Goal: Task Accomplishment & Management: Manage account settings

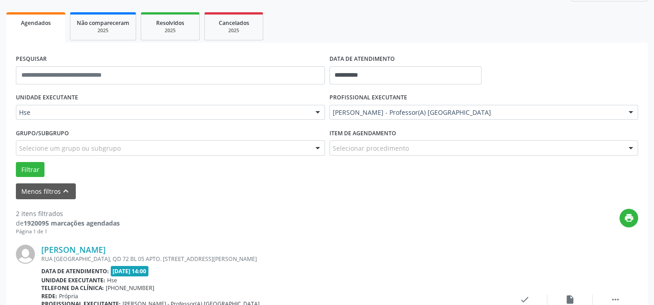
scroll to position [41, 0]
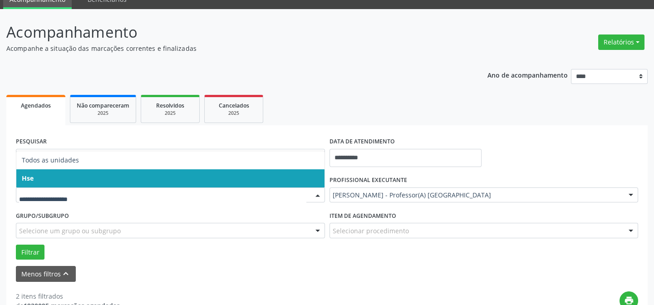
drag, startPoint x: 54, startPoint y: 176, endPoint x: 51, endPoint y: 185, distance: 8.6
click at [55, 177] on span "Hse" at bounding box center [170, 178] width 308 height 18
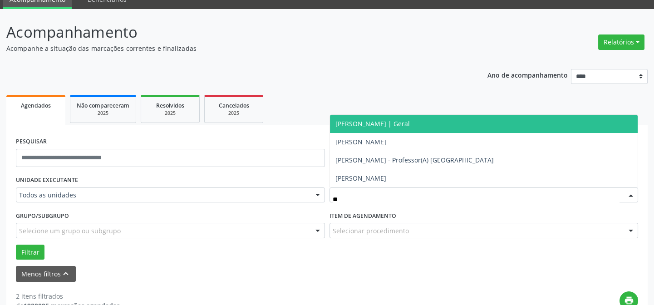
type input "*"
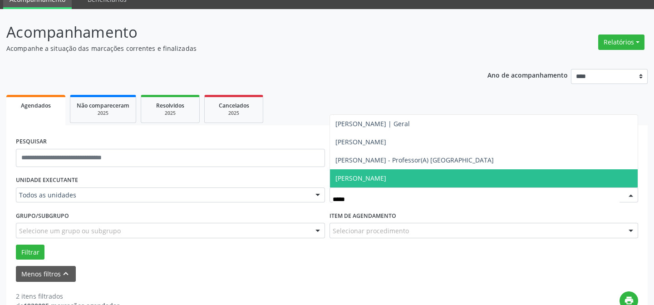
scroll to position [82, 0]
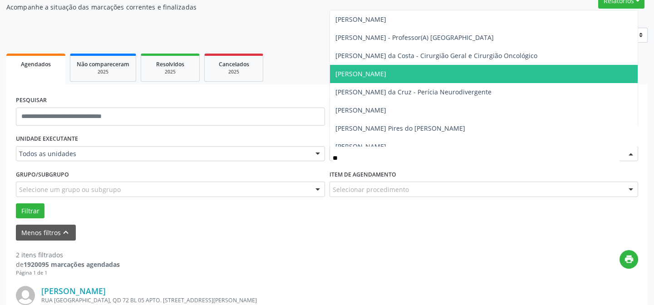
type input "*"
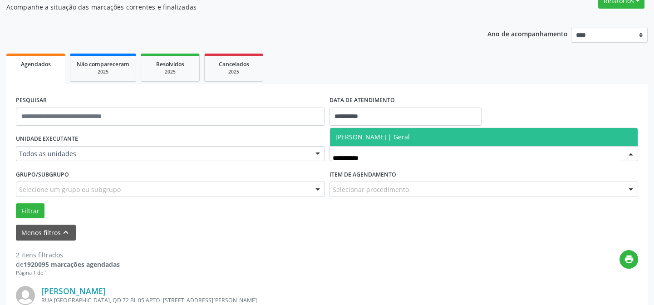
type input "**********"
click at [372, 138] on span "[PERSON_NAME] | Geral" at bounding box center [372, 136] width 74 height 9
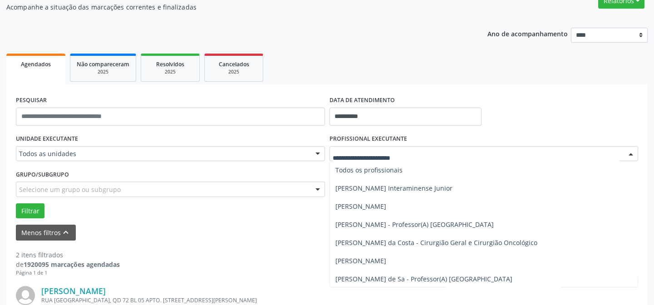
click at [406, 154] on input "text" at bounding box center [476, 158] width 287 height 18
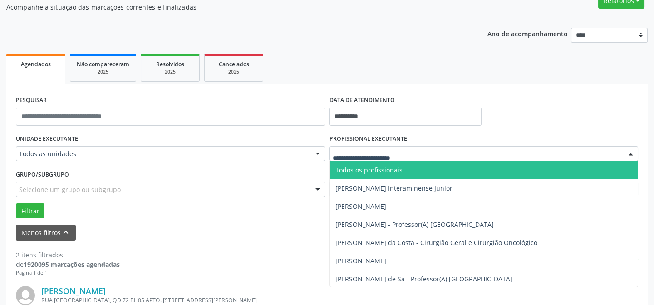
click at [421, 65] on ul "Agendados Não compareceram 2025 Resolvidos 2025 Cancelados 2025" at bounding box center [326, 67] width 641 height 33
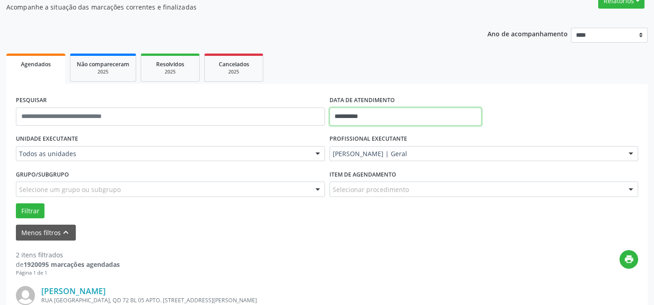
click at [371, 113] on input "**********" at bounding box center [405, 117] width 152 height 18
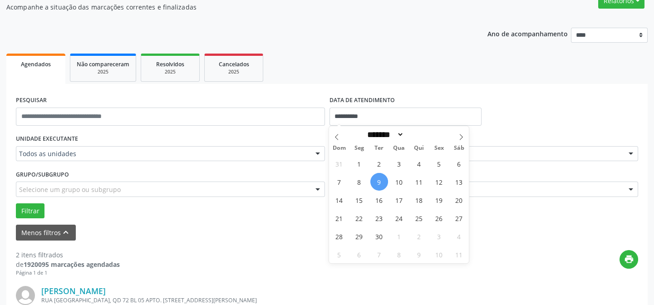
click at [378, 179] on span "9" at bounding box center [379, 182] width 18 height 18
type input "**********"
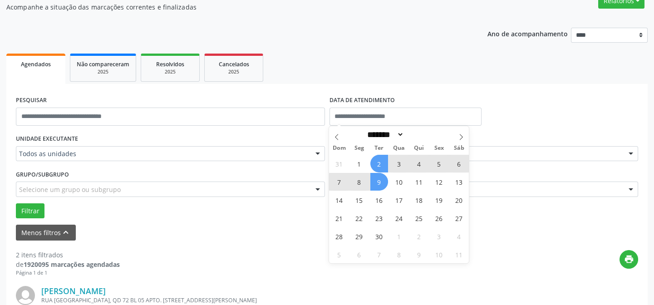
select select "*"
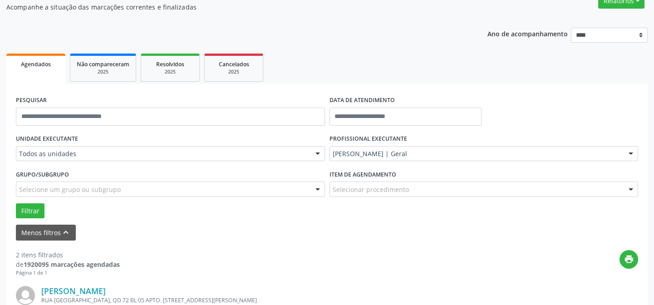
drag, startPoint x: 408, startPoint y: 38, endPoint x: 409, endPoint y: 44, distance: 6.1
click at [408, 38] on div "Ano de acompanhamento **** **** **** **** **** Agendados Não compareceram 2025 …" at bounding box center [326, 292] width 641 height 542
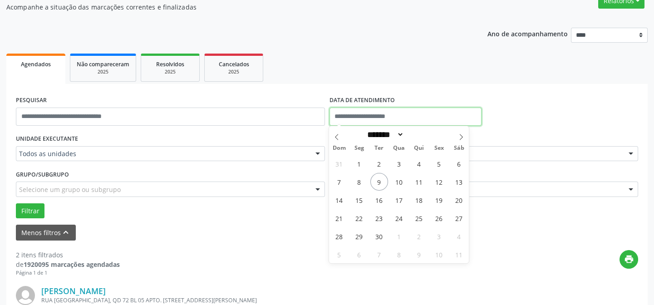
click at [373, 115] on input "text" at bounding box center [405, 117] width 152 height 18
click at [379, 178] on span "9" at bounding box center [379, 182] width 18 height 18
type input "**********"
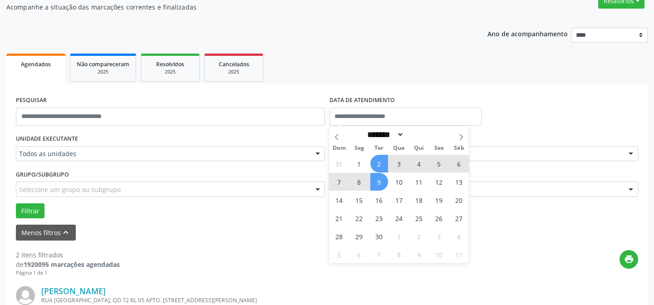
click at [481, 67] on ul "Agendados Não compareceram 2025 Resolvidos 2025 Cancelados 2025" at bounding box center [326, 67] width 641 height 33
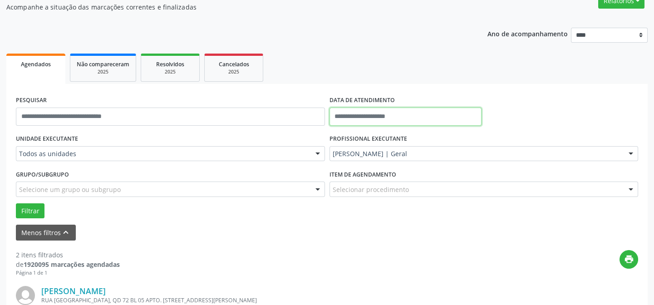
click at [385, 116] on input "text" at bounding box center [405, 117] width 152 height 18
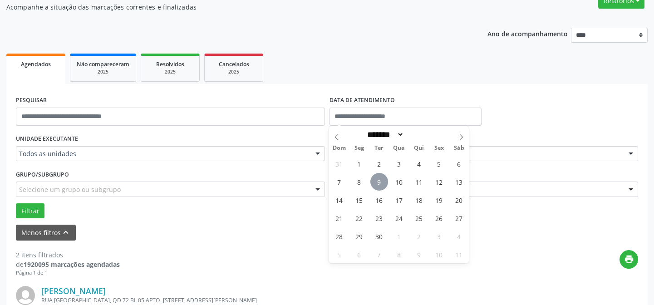
click at [379, 178] on span "9" at bounding box center [379, 182] width 18 height 18
type input "**********"
click at [379, 178] on span "9" at bounding box center [379, 182] width 18 height 18
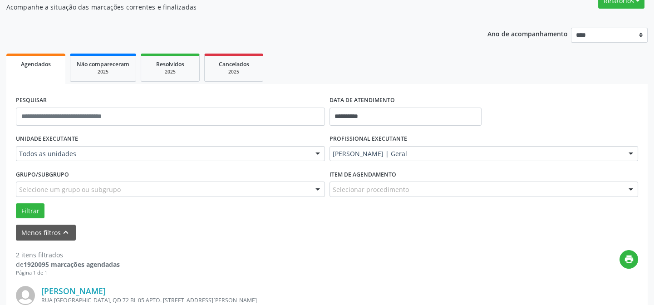
scroll to position [165, 0]
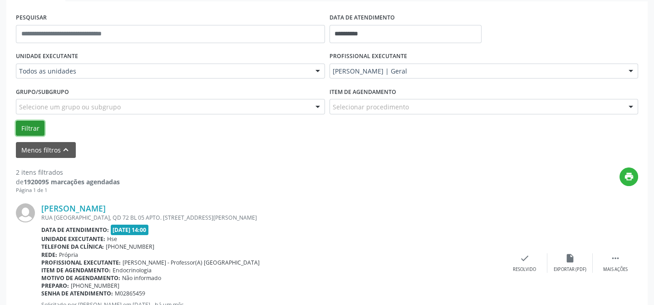
click at [27, 125] on button "Filtrar" at bounding box center [30, 128] width 29 height 15
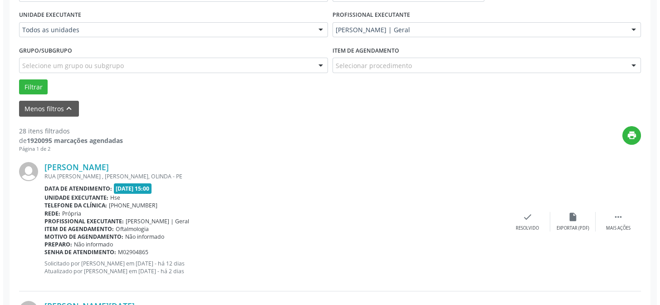
scroll to position [289, 0]
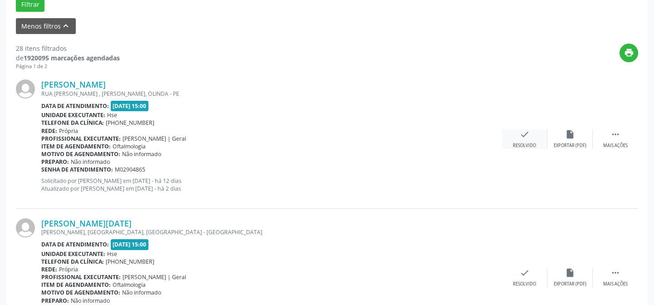
click at [526, 141] on div "check Resolvido" at bounding box center [524, 139] width 45 height 20
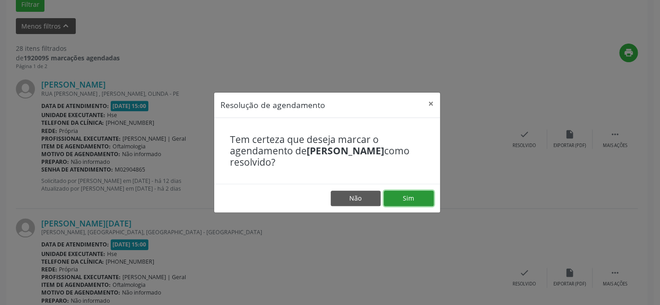
click at [410, 196] on button "Sim" at bounding box center [409, 198] width 50 height 15
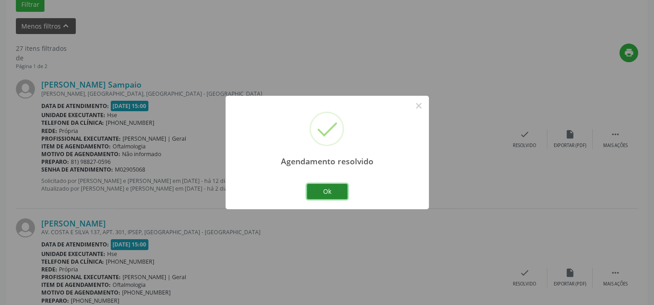
click at [326, 190] on button "Ok" at bounding box center [327, 191] width 41 height 15
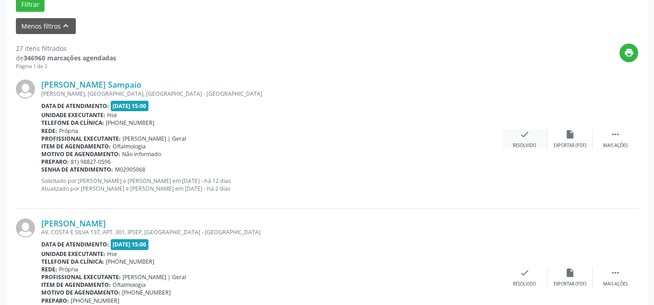
click at [525, 132] on icon "check" at bounding box center [524, 134] width 10 height 10
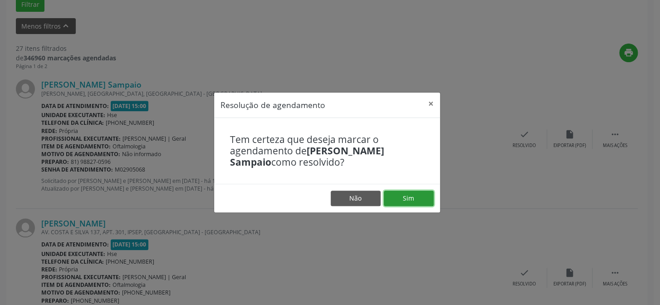
click at [413, 196] on button "Sim" at bounding box center [409, 198] width 50 height 15
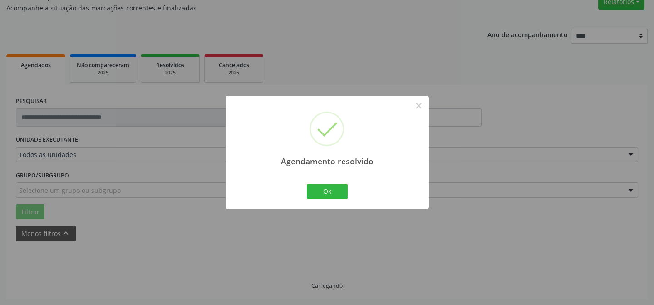
scroll to position [91, 0]
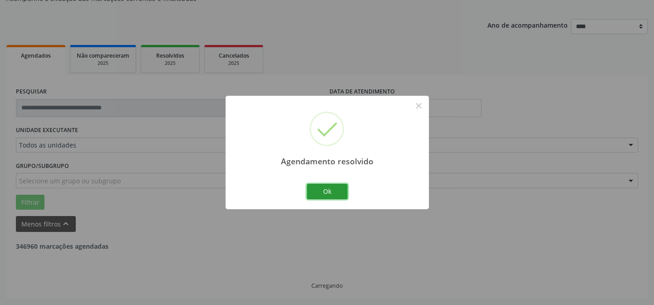
click at [332, 188] on button "Ok" at bounding box center [327, 191] width 41 height 15
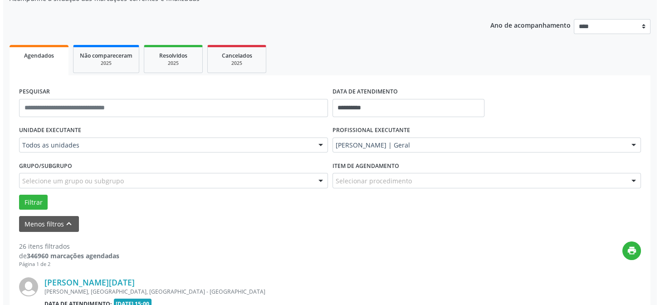
scroll to position [255, 0]
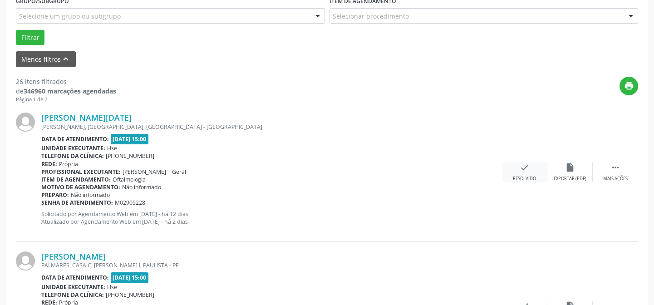
click at [524, 168] on icon "check" at bounding box center [524, 167] width 10 height 10
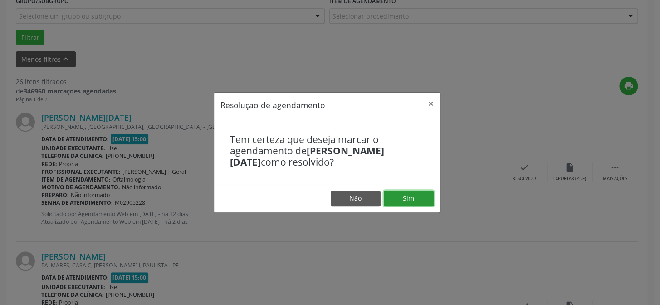
click at [411, 194] on button "Sim" at bounding box center [409, 198] width 50 height 15
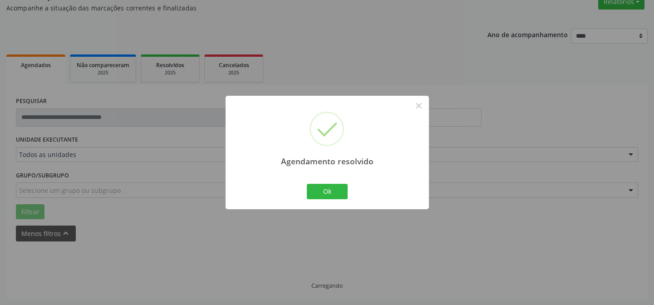
scroll to position [91, 0]
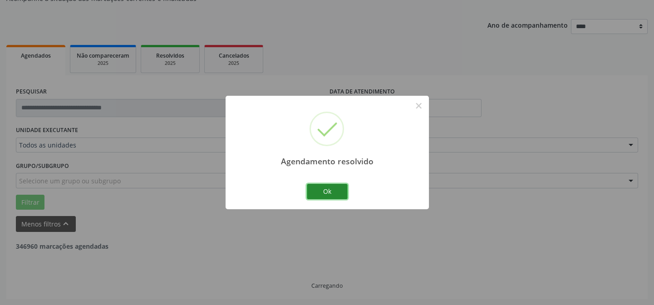
click at [328, 188] on button "Ok" at bounding box center [327, 191] width 41 height 15
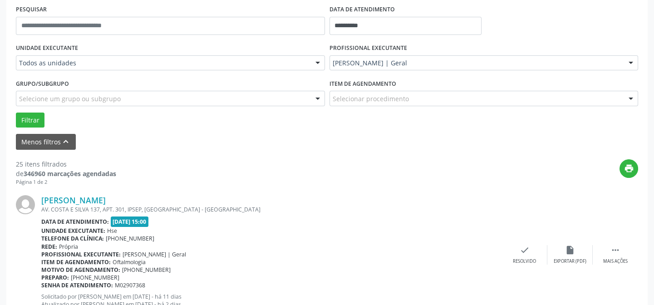
scroll to position [255, 0]
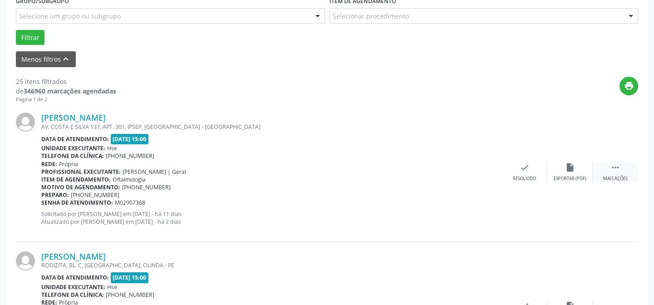
click at [608, 176] on div "Mais ações" at bounding box center [615, 179] width 24 height 6
click at [567, 169] on icon "alarm_off" at bounding box center [570, 167] width 10 height 10
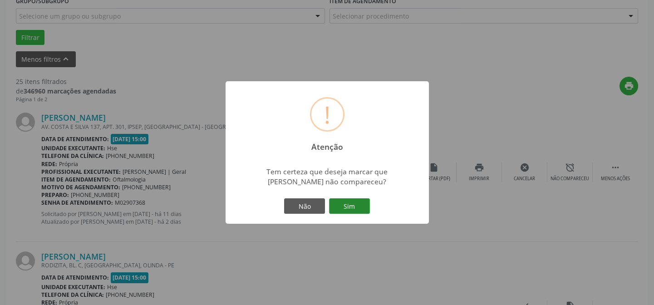
click at [356, 202] on button "Sim" at bounding box center [349, 205] width 41 height 15
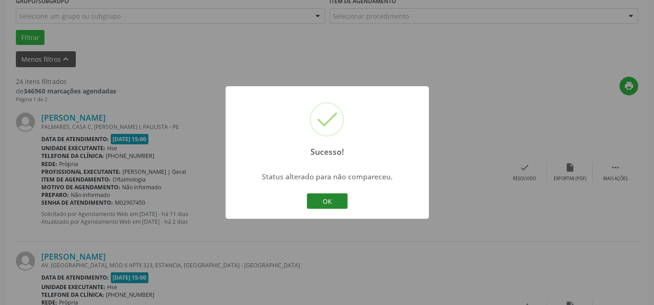
click at [329, 196] on button "OK" at bounding box center [327, 200] width 41 height 15
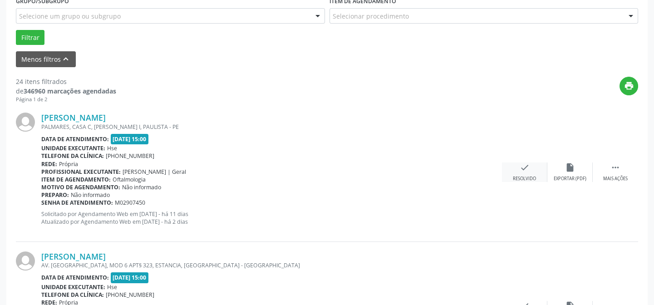
click at [526, 168] on icon "check" at bounding box center [524, 167] width 10 height 10
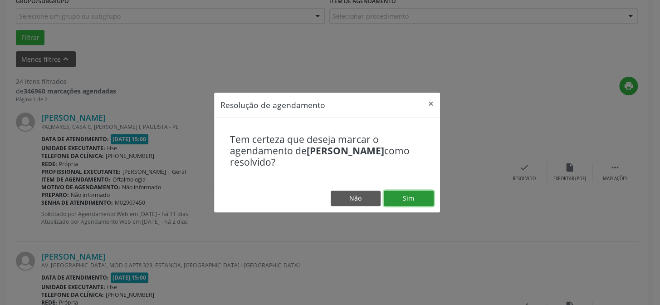
click at [404, 194] on button "Sim" at bounding box center [409, 198] width 50 height 15
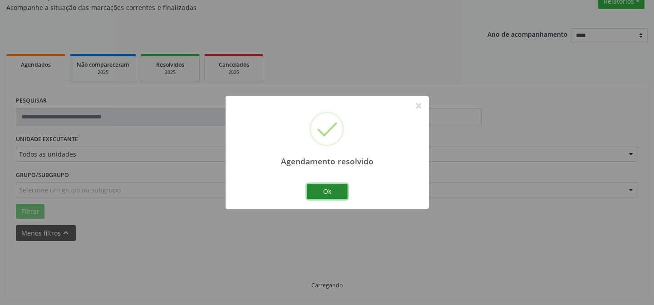
click at [331, 189] on button "Ok" at bounding box center [327, 191] width 41 height 15
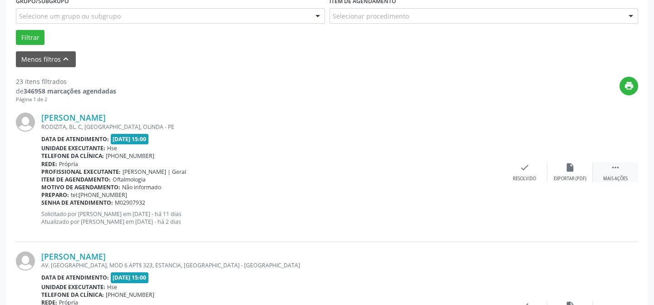
click at [623, 171] on div " Mais ações" at bounding box center [615, 172] width 45 height 20
click at [572, 168] on icon "alarm_off" at bounding box center [570, 167] width 10 height 10
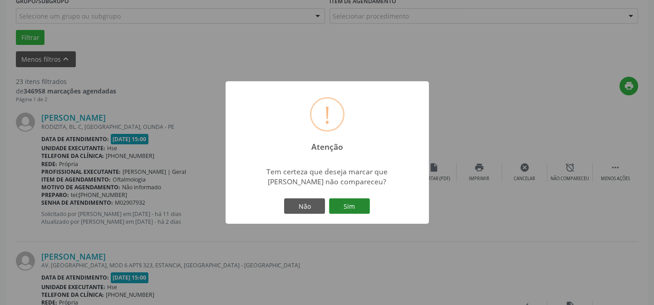
click at [349, 207] on button "Sim" at bounding box center [349, 205] width 41 height 15
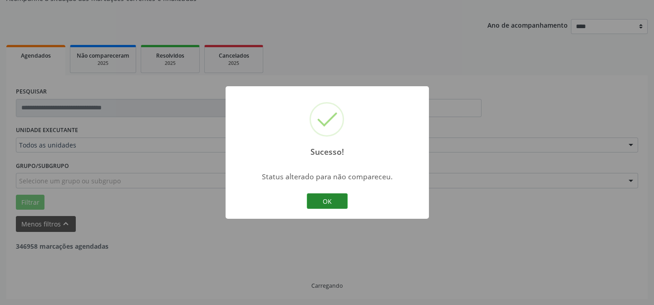
click at [328, 199] on button "OK" at bounding box center [327, 200] width 41 height 15
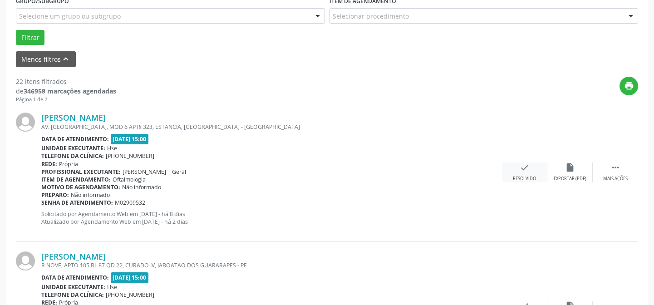
click at [531, 177] on div "Resolvido" at bounding box center [524, 179] width 23 height 6
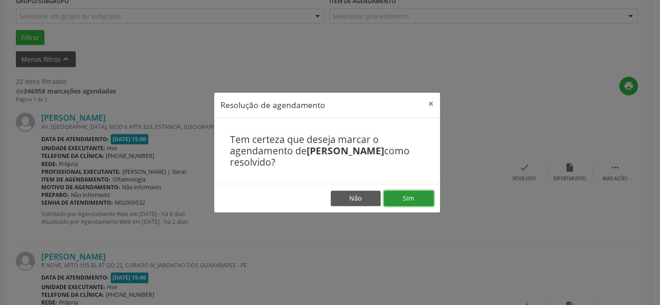
click at [413, 198] on button "Sim" at bounding box center [409, 198] width 50 height 15
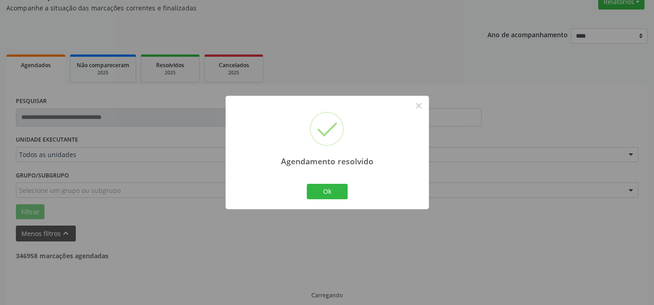
scroll to position [91, 0]
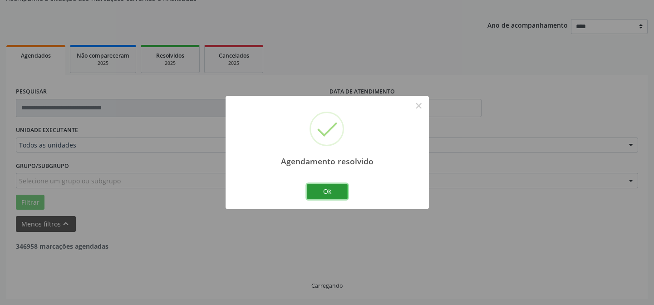
drag, startPoint x: 331, startPoint y: 191, endPoint x: 342, endPoint y: 193, distance: 10.8
click at [333, 191] on button "Ok" at bounding box center [327, 191] width 41 height 15
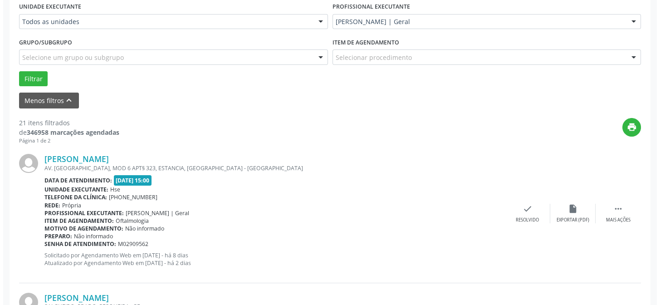
scroll to position [255, 0]
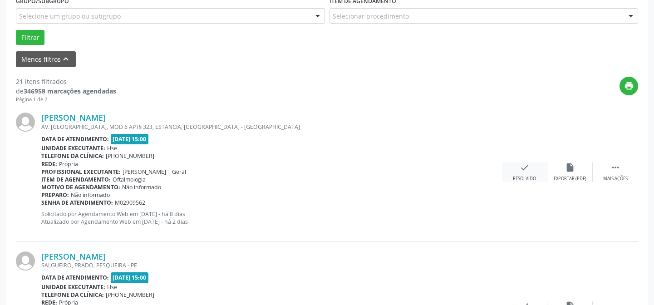
click at [521, 173] on div "check Resolvido" at bounding box center [524, 172] width 45 height 20
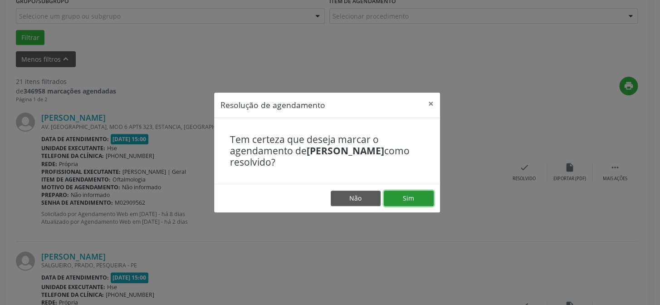
click at [410, 196] on button "Sim" at bounding box center [409, 198] width 50 height 15
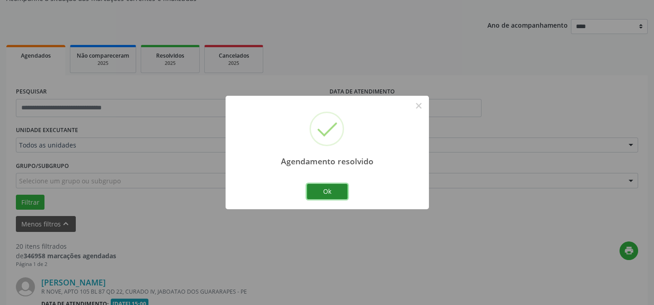
click at [327, 190] on button "Ok" at bounding box center [327, 191] width 41 height 15
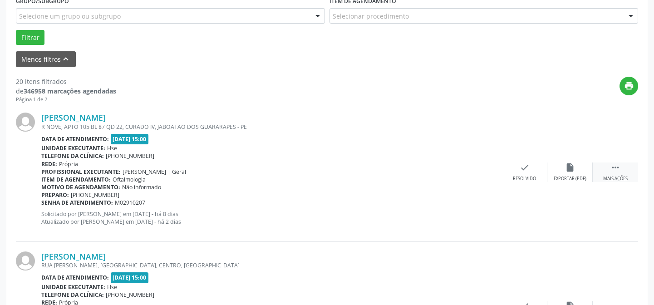
click at [615, 176] on div "Mais ações" at bounding box center [615, 179] width 24 height 6
click at [568, 171] on icon "alarm_off" at bounding box center [570, 167] width 10 height 10
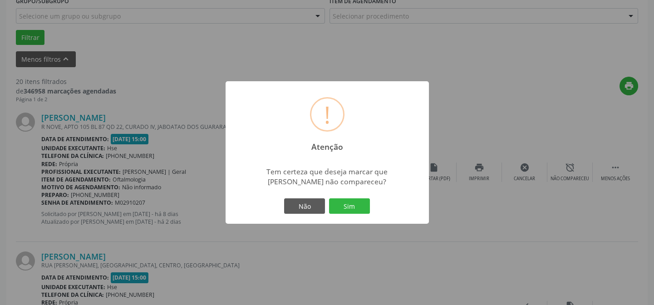
drag, startPoint x: 344, startPoint y: 204, endPoint x: 351, endPoint y: 203, distance: 7.3
click at [346, 203] on button "Sim" at bounding box center [349, 205] width 41 height 15
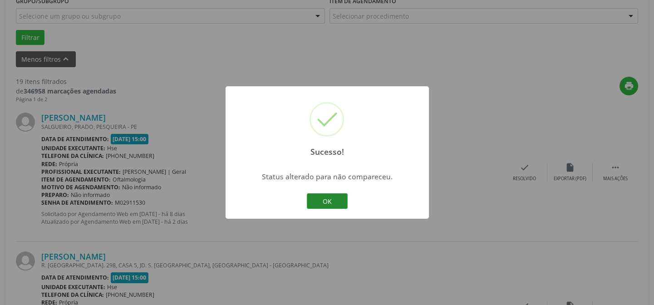
click at [336, 197] on button "OK" at bounding box center [327, 200] width 41 height 15
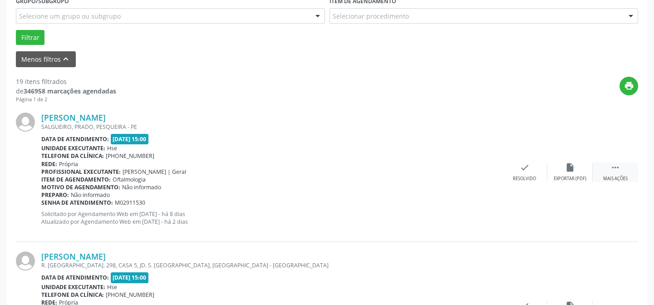
click at [617, 170] on icon "" at bounding box center [615, 167] width 10 height 10
click at [569, 172] on div "alarm_off Não compareceu" at bounding box center [569, 172] width 45 height 20
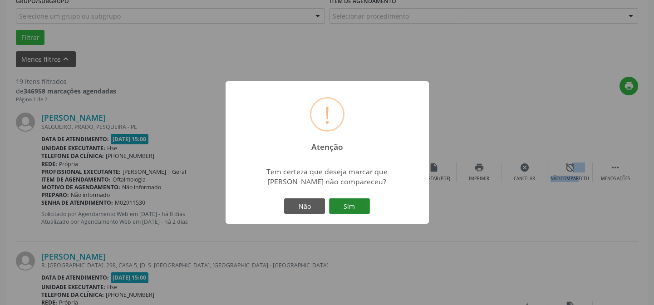
click at [354, 203] on button "Sim" at bounding box center [349, 205] width 41 height 15
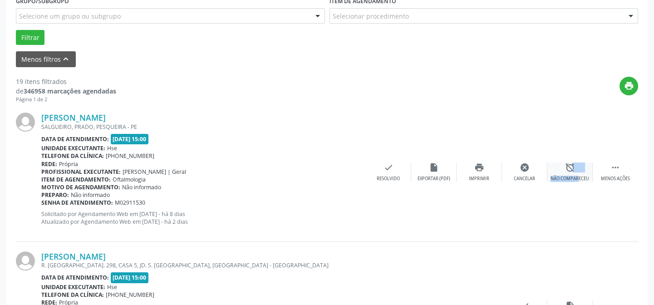
click at [573, 168] on icon "alarm_off" at bounding box center [570, 167] width 10 height 10
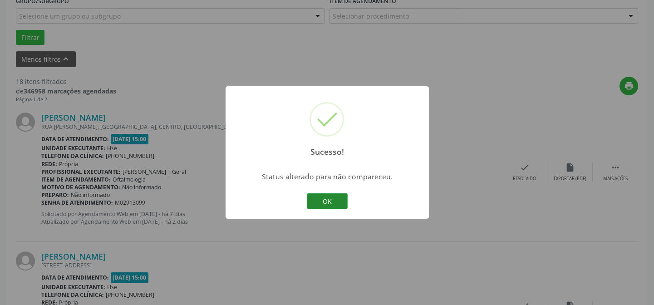
click at [332, 201] on button "OK" at bounding box center [327, 200] width 41 height 15
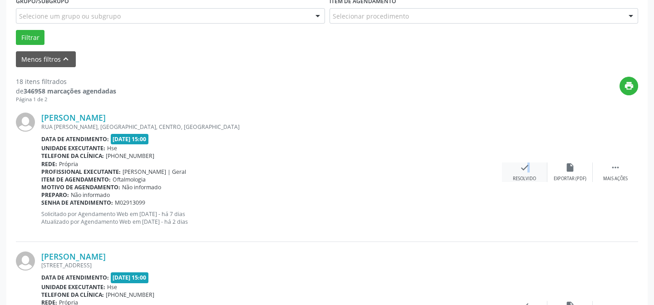
click at [523, 169] on icon "check" at bounding box center [524, 167] width 10 height 10
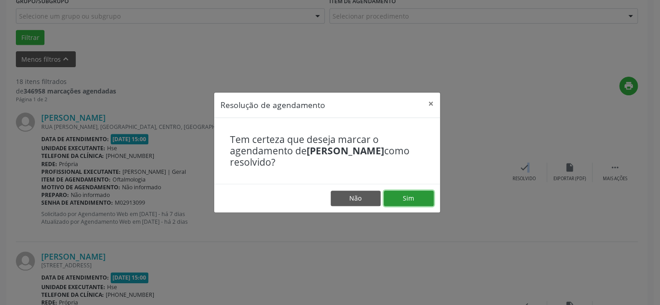
click at [409, 195] on button "Sim" at bounding box center [409, 198] width 50 height 15
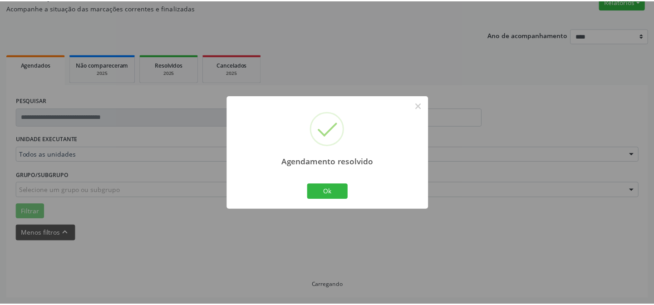
scroll to position [81, 0]
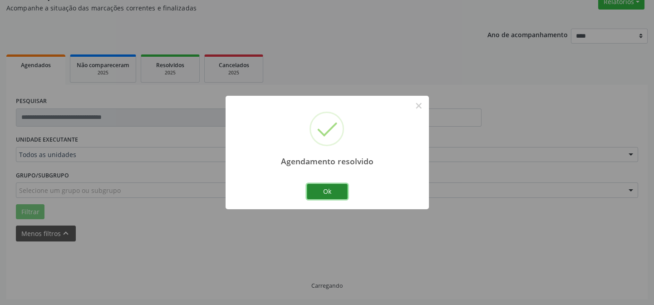
drag, startPoint x: 320, startPoint y: 190, endPoint x: 331, endPoint y: 188, distance: 11.5
click at [323, 188] on button "Ok" at bounding box center [327, 191] width 41 height 15
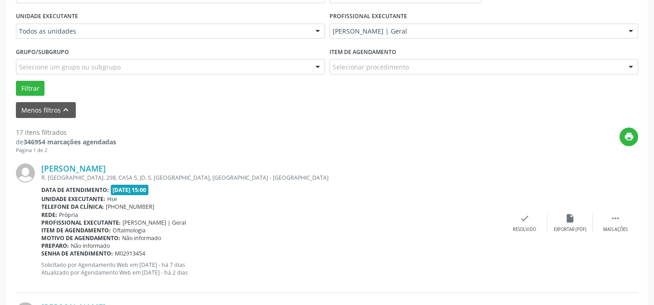
scroll to position [328, 0]
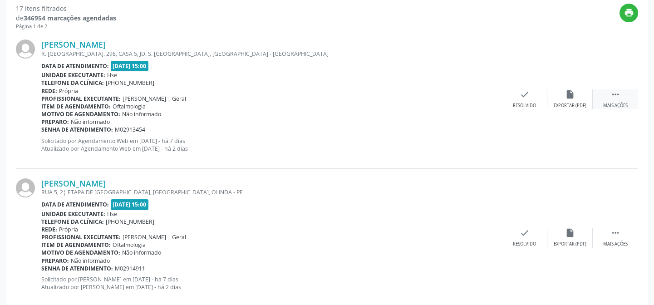
click at [610, 99] on div " Mais ações" at bounding box center [615, 99] width 45 height 20
click at [565, 95] on icon "alarm_off" at bounding box center [570, 94] width 10 height 10
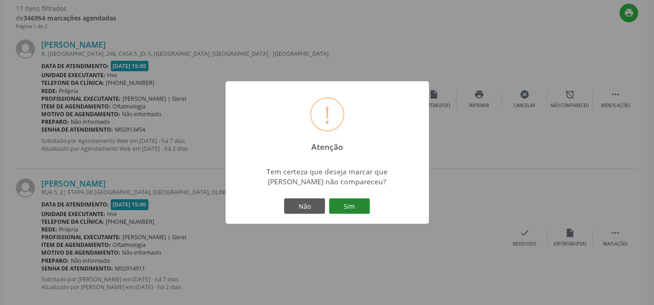
click at [356, 204] on button "Sim" at bounding box center [349, 205] width 41 height 15
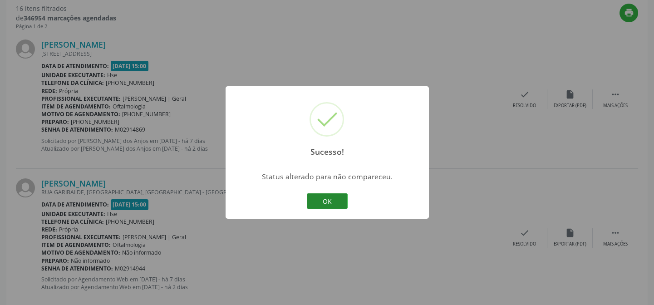
click at [339, 201] on button "OK" at bounding box center [327, 200] width 41 height 15
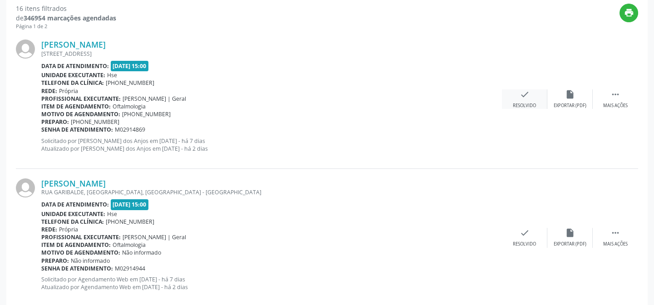
click at [520, 104] on div "Resolvido" at bounding box center [524, 106] width 23 height 6
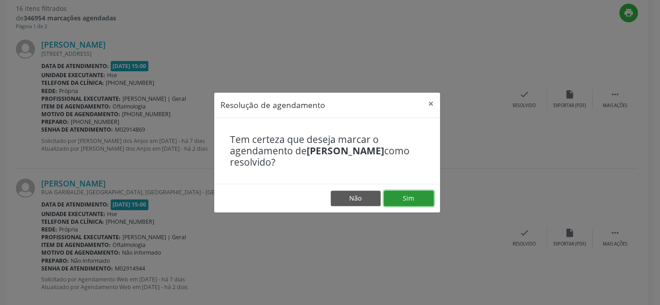
click at [412, 196] on button "Sim" at bounding box center [409, 198] width 50 height 15
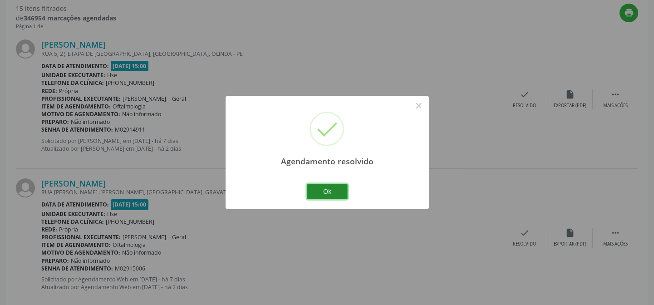
click at [338, 190] on button "Ok" at bounding box center [327, 191] width 41 height 15
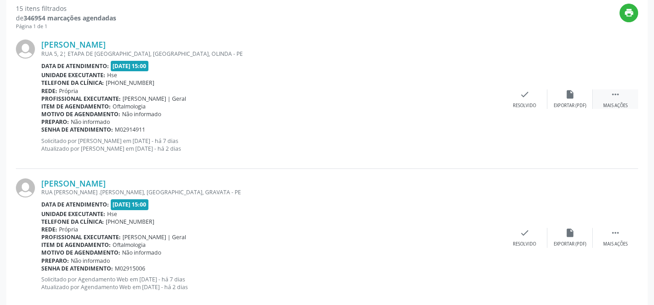
drag, startPoint x: 618, startPoint y: 100, endPoint x: 612, endPoint y: 100, distance: 5.4
click at [618, 100] on div " Mais ações" at bounding box center [615, 99] width 45 height 20
click at [567, 96] on icon "alarm_off" at bounding box center [570, 94] width 10 height 10
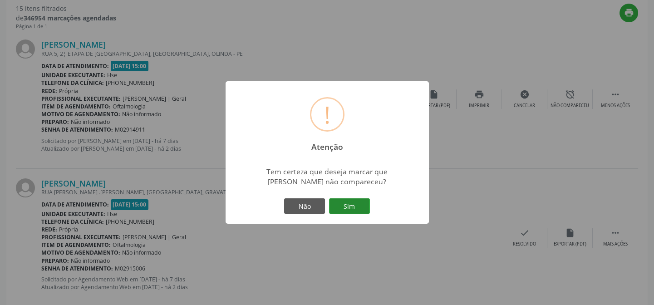
click at [352, 208] on button "Sim" at bounding box center [349, 205] width 41 height 15
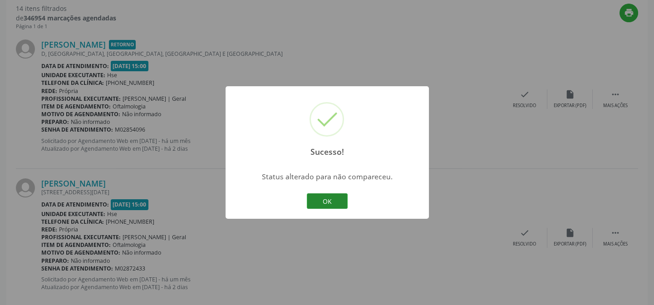
click at [328, 199] on button "OK" at bounding box center [327, 200] width 41 height 15
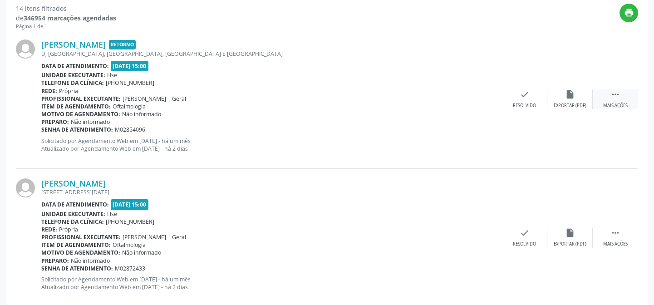
click at [615, 101] on div " Mais ações" at bounding box center [615, 99] width 45 height 20
click at [566, 99] on div "alarm_off Não compareceu" at bounding box center [569, 99] width 45 height 20
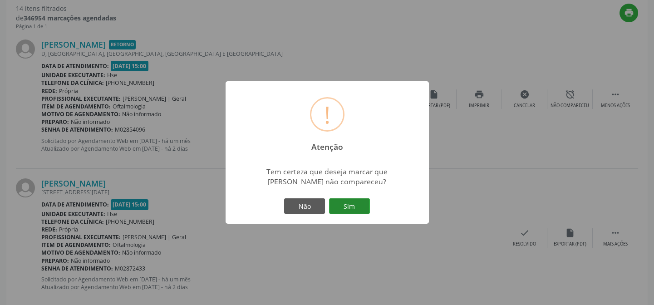
click at [348, 206] on button "Sim" at bounding box center [349, 205] width 41 height 15
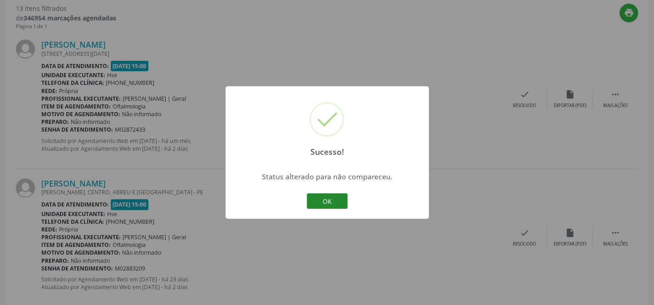
click at [327, 201] on button "OK" at bounding box center [327, 200] width 41 height 15
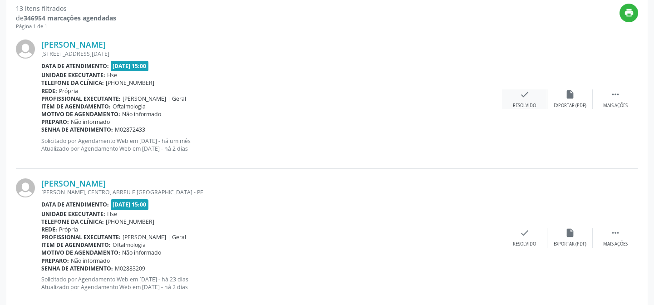
click at [523, 99] on div "check Resolvido" at bounding box center [524, 99] width 45 height 20
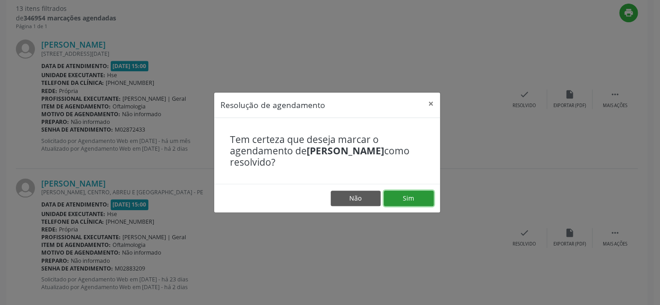
click at [407, 196] on button "Sim" at bounding box center [409, 198] width 50 height 15
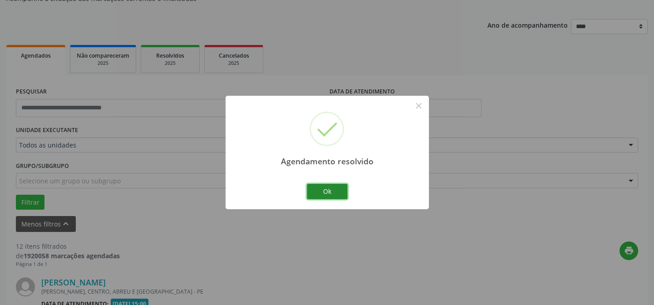
click at [327, 190] on button "Ok" at bounding box center [327, 191] width 41 height 15
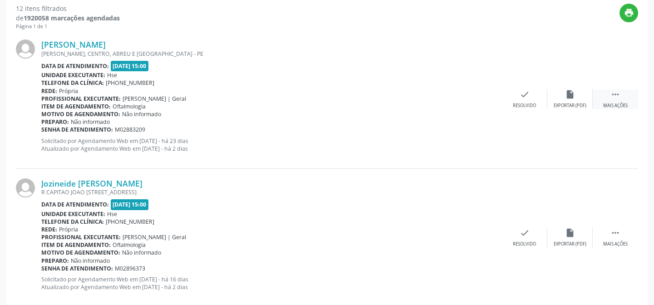
click at [618, 92] on icon "" at bounding box center [615, 94] width 10 height 10
click at [569, 95] on icon "alarm_off" at bounding box center [570, 94] width 10 height 10
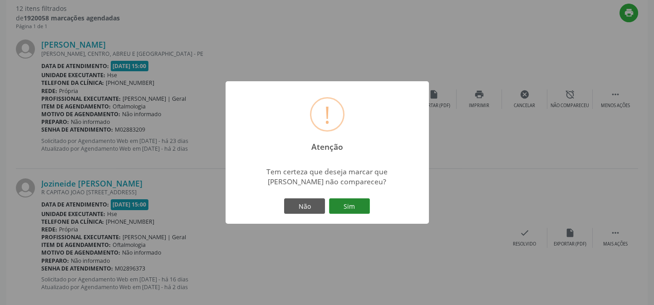
click at [350, 204] on button "Sim" at bounding box center [349, 205] width 41 height 15
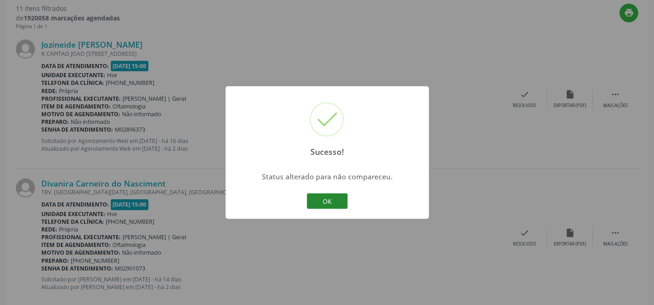
click at [328, 198] on button "OK" at bounding box center [327, 200] width 41 height 15
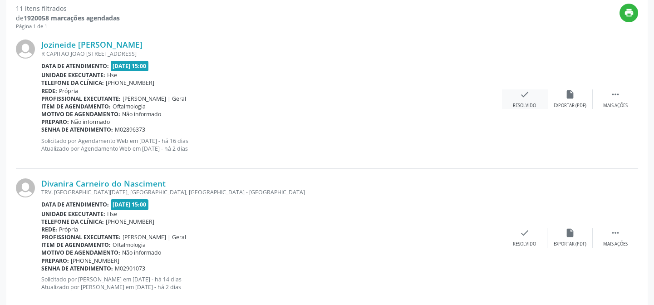
click at [519, 98] on div "check Resolvido" at bounding box center [524, 99] width 45 height 20
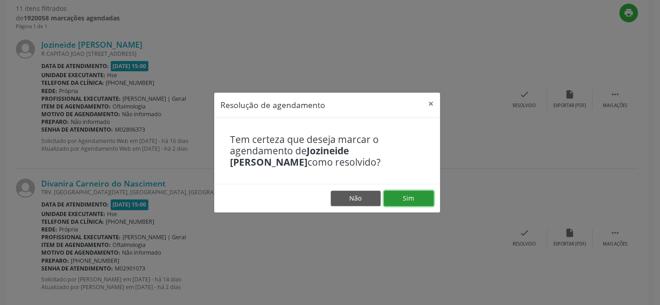
click at [401, 193] on button "Sim" at bounding box center [409, 198] width 50 height 15
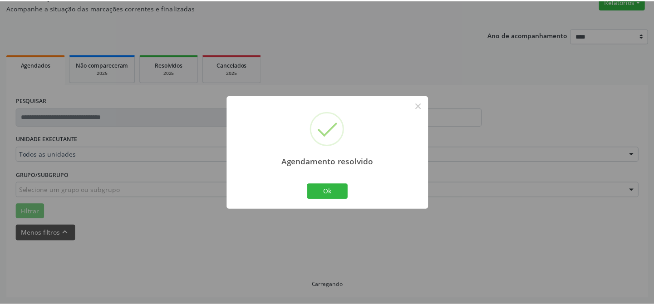
scroll to position [81, 0]
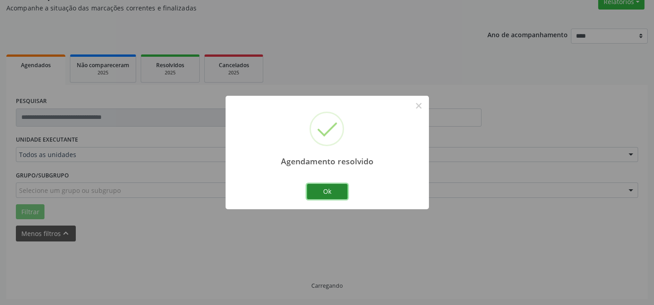
click at [329, 188] on button "Ok" at bounding box center [327, 191] width 41 height 15
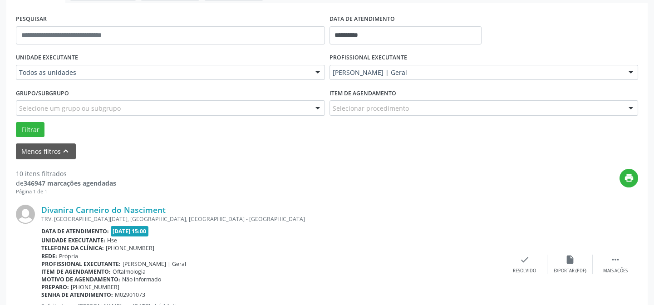
scroll to position [205, 0]
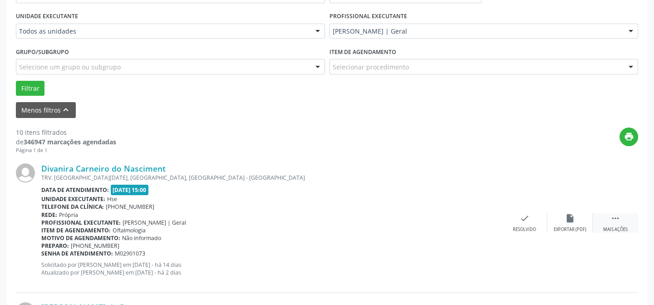
click at [617, 224] on div " Mais ações" at bounding box center [615, 223] width 45 height 20
click at [568, 218] on icon "alarm_off" at bounding box center [570, 218] width 10 height 10
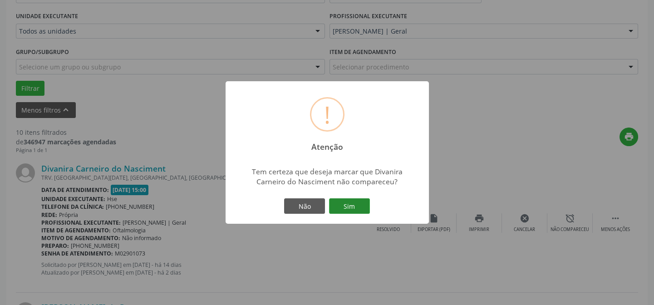
click at [354, 207] on button "Sim" at bounding box center [349, 205] width 41 height 15
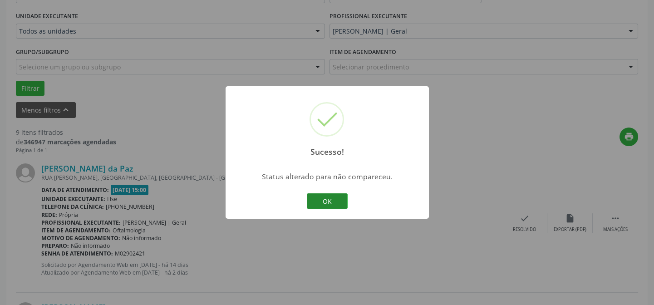
click at [325, 207] on button "OK" at bounding box center [327, 200] width 41 height 15
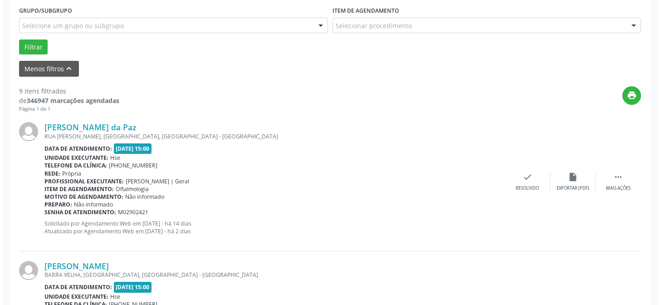
scroll to position [328, 0]
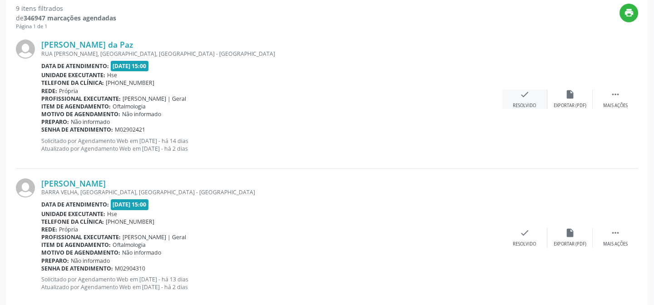
click at [522, 98] on icon "check" at bounding box center [524, 94] width 10 height 10
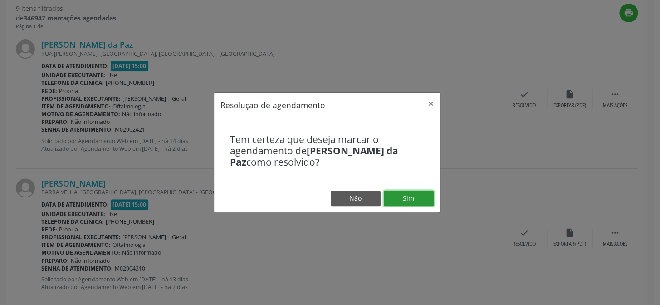
click at [410, 195] on button "Sim" at bounding box center [409, 198] width 50 height 15
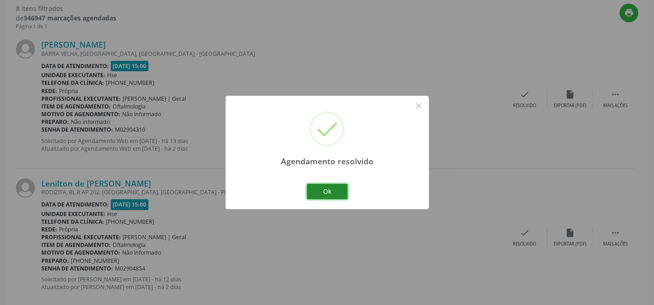
click at [324, 191] on button "Ok" at bounding box center [327, 191] width 41 height 15
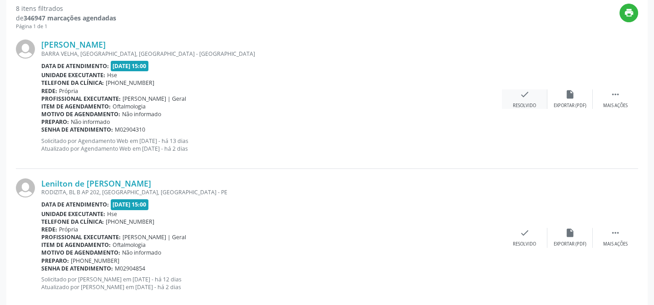
click at [520, 100] on div "check Resolvido" at bounding box center [524, 99] width 45 height 20
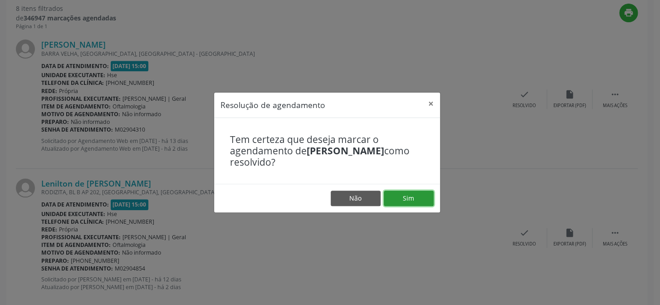
click at [411, 197] on button "Sim" at bounding box center [409, 198] width 50 height 15
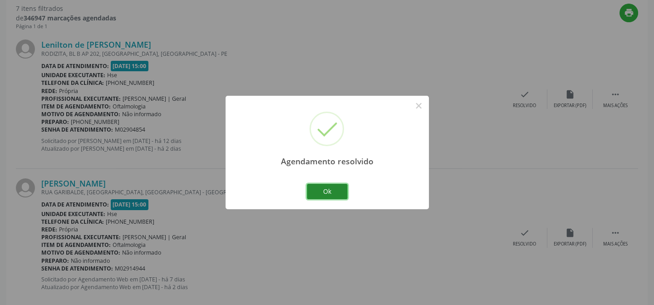
click at [334, 186] on button "Ok" at bounding box center [327, 191] width 41 height 15
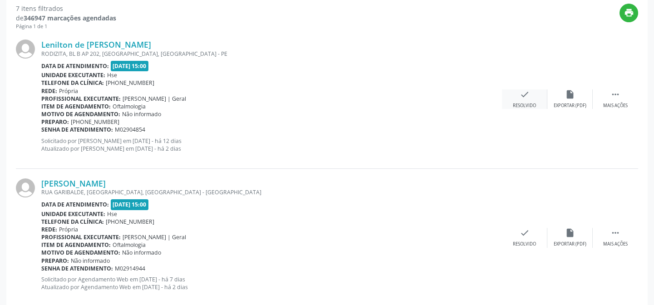
click at [525, 98] on icon "check" at bounding box center [524, 94] width 10 height 10
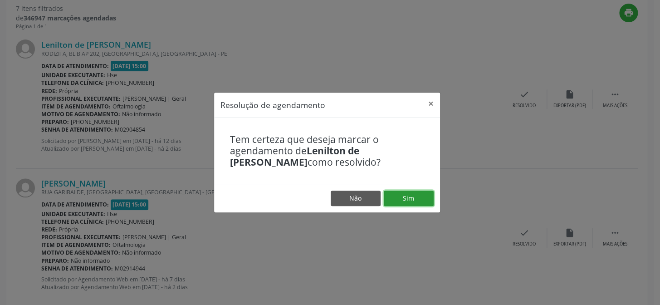
click at [410, 194] on button "Sim" at bounding box center [409, 198] width 50 height 15
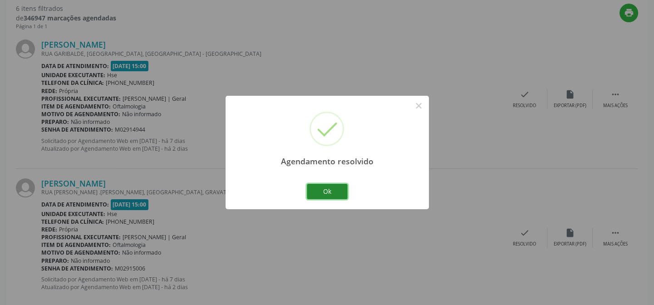
click at [333, 186] on button "Ok" at bounding box center [327, 191] width 41 height 15
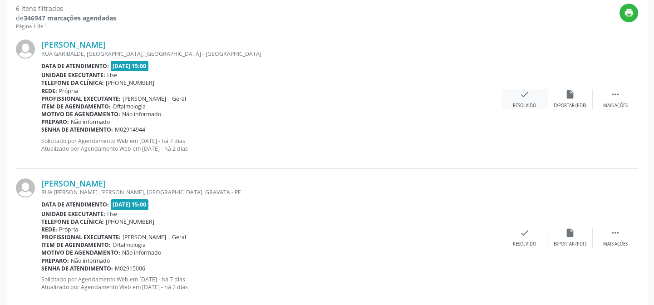
click at [526, 94] on icon "check" at bounding box center [524, 94] width 10 height 10
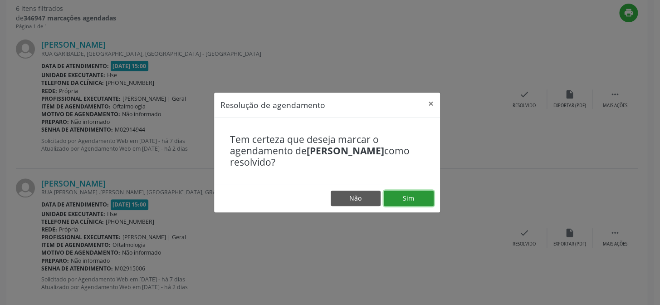
click at [406, 197] on button "Sim" at bounding box center [409, 198] width 50 height 15
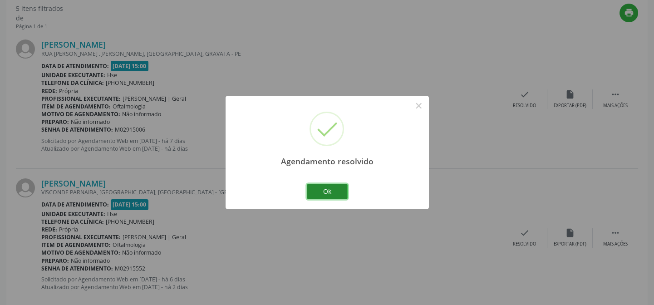
click at [325, 187] on button "Ok" at bounding box center [327, 191] width 41 height 15
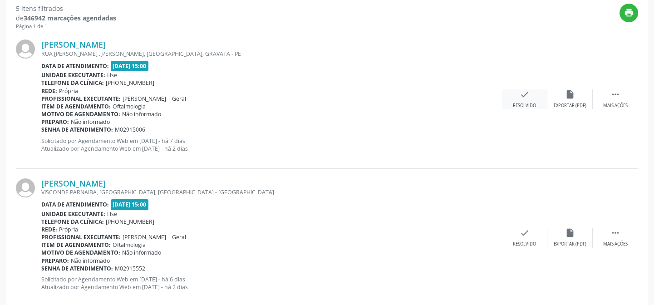
click at [522, 98] on icon "check" at bounding box center [524, 94] width 10 height 10
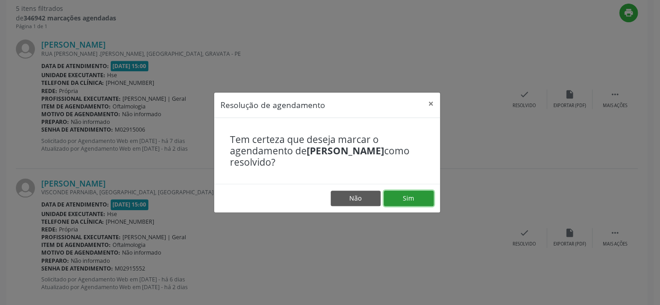
click at [416, 196] on button "Sim" at bounding box center [409, 198] width 50 height 15
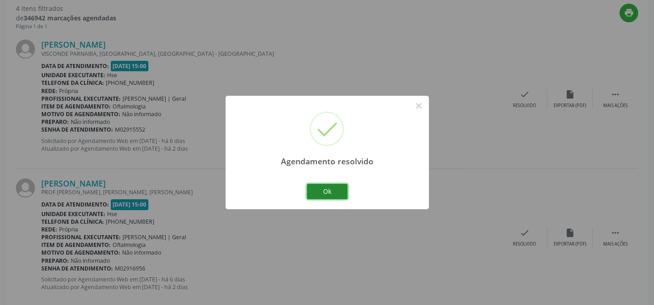
click at [338, 189] on button "Ok" at bounding box center [327, 191] width 41 height 15
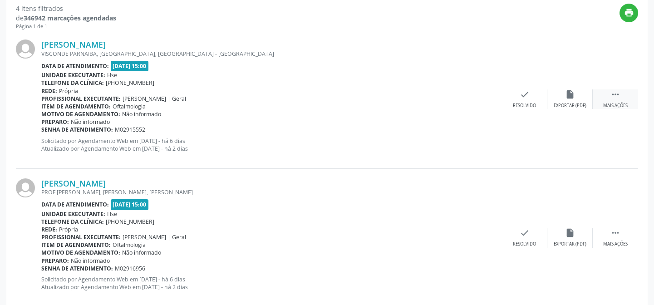
click at [617, 98] on icon "" at bounding box center [615, 94] width 10 height 10
click at [566, 92] on icon "alarm_off" at bounding box center [570, 94] width 10 height 10
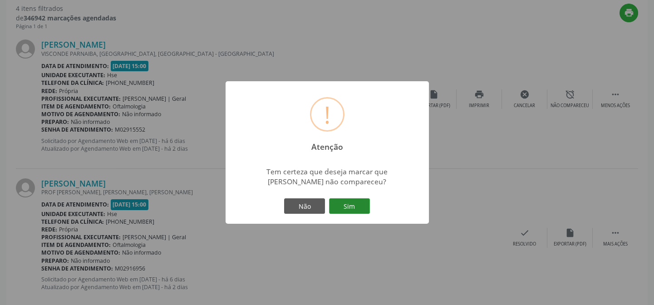
click at [347, 204] on button "Sim" at bounding box center [349, 205] width 41 height 15
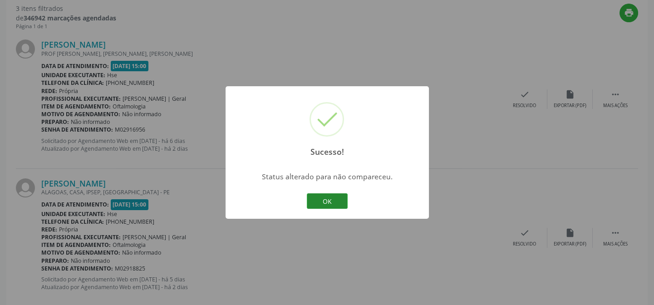
click at [325, 200] on button "OK" at bounding box center [327, 200] width 41 height 15
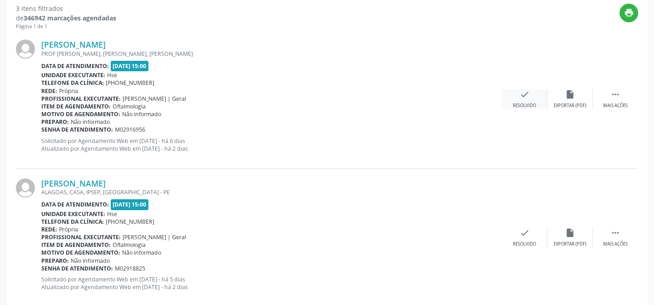
click at [525, 95] on icon "check" at bounding box center [524, 94] width 10 height 10
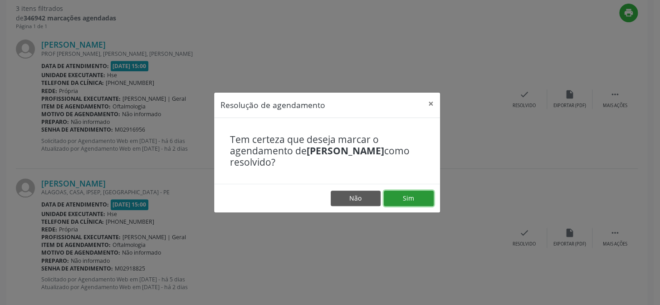
click at [412, 196] on button "Sim" at bounding box center [409, 198] width 50 height 15
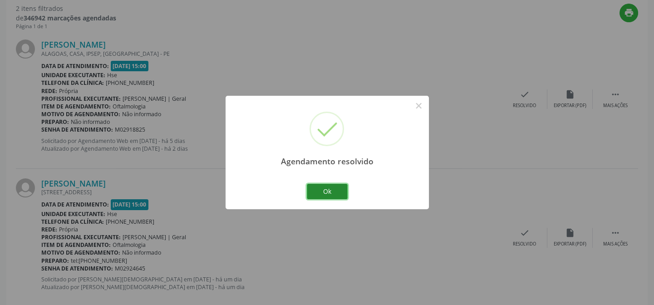
click at [335, 190] on button "Ok" at bounding box center [327, 191] width 41 height 15
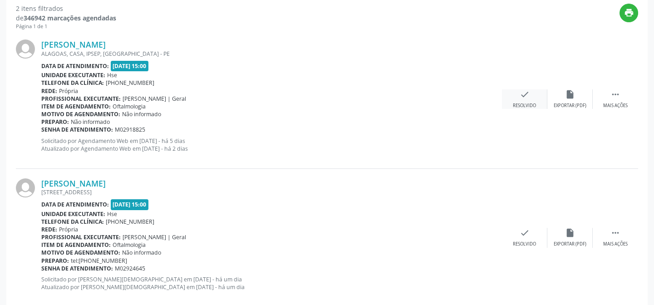
click at [520, 98] on icon "check" at bounding box center [524, 94] width 10 height 10
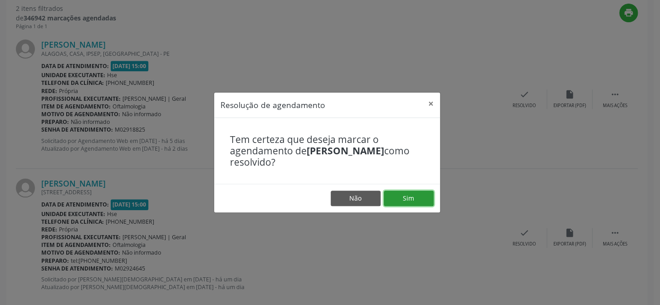
click at [419, 198] on button "Sim" at bounding box center [409, 198] width 50 height 15
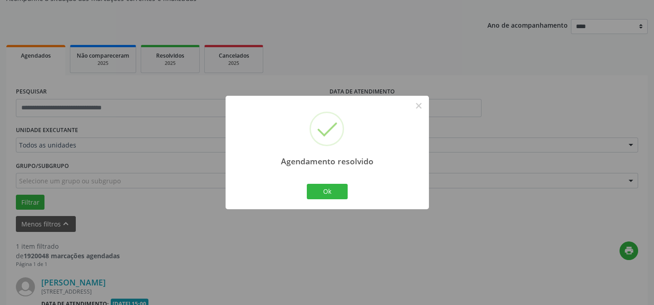
scroll to position [207, 0]
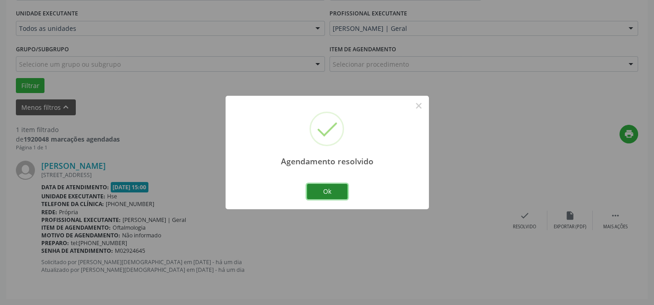
drag, startPoint x: 333, startPoint y: 184, endPoint x: 344, endPoint y: 184, distance: 10.4
click at [337, 184] on button "Ok" at bounding box center [327, 191] width 41 height 15
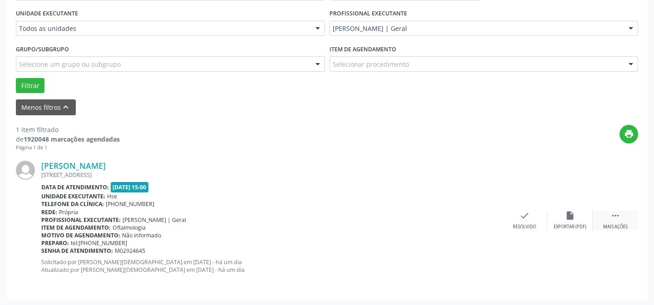
click at [617, 219] on icon "" at bounding box center [615, 216] width 10 height 10
click at [572, 215] on icon "alarm_off" at bounding box center [570, 216] width 10 height 10
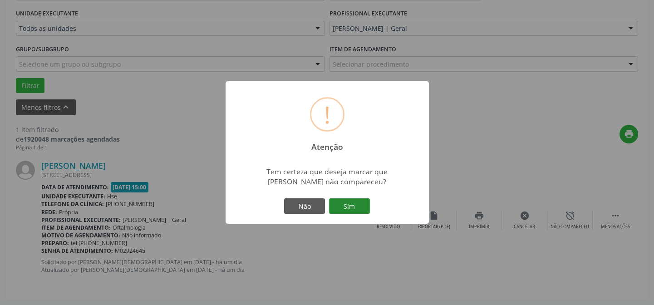
click at [352, 213] on button "Sim" at bounding box center [349, 205] width 41 height 15
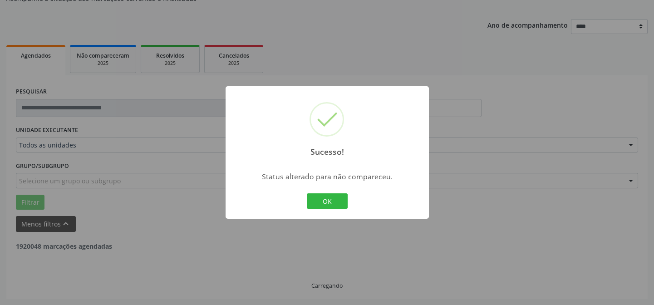
scroll to position [61, 0]
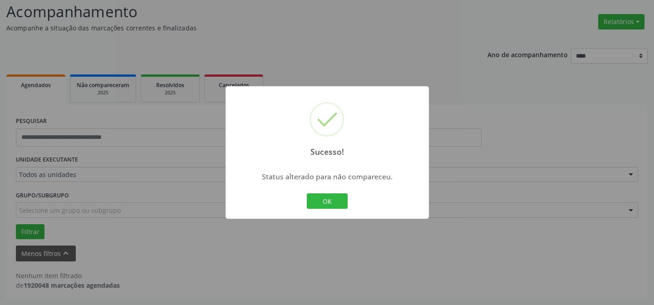
drag, startPoint x: 335, startPoint y: 201, endPoint x: 342, endPoint y: 201, distance: 6.4
click at [335, 201] on button "OK" at bounding box center [327, 200] width 41 height 15
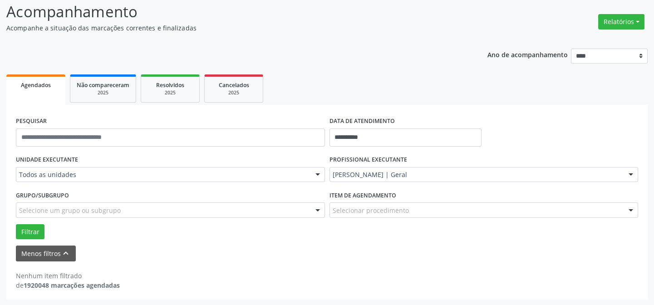
scroll to position [0, 0]
